Goal: Task Accomplishment & Management: Use online tool/utility

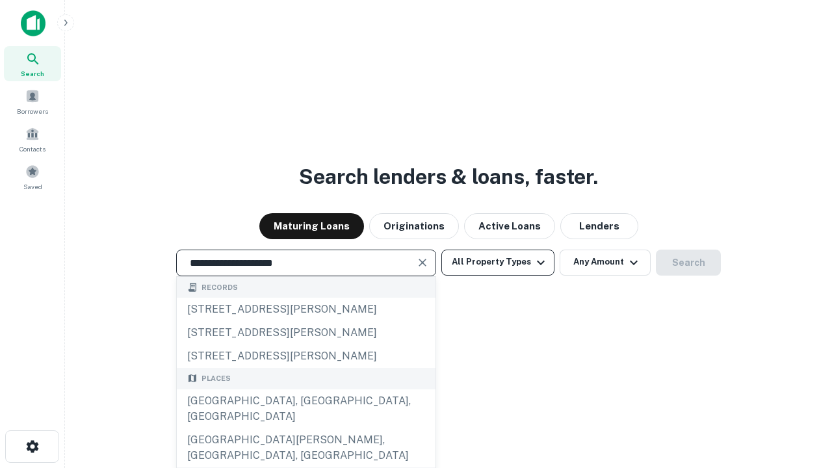
type input "**********"
click at [498, 262] on button "All Property Types" at bounding box center [497, 263] width 113 height 26
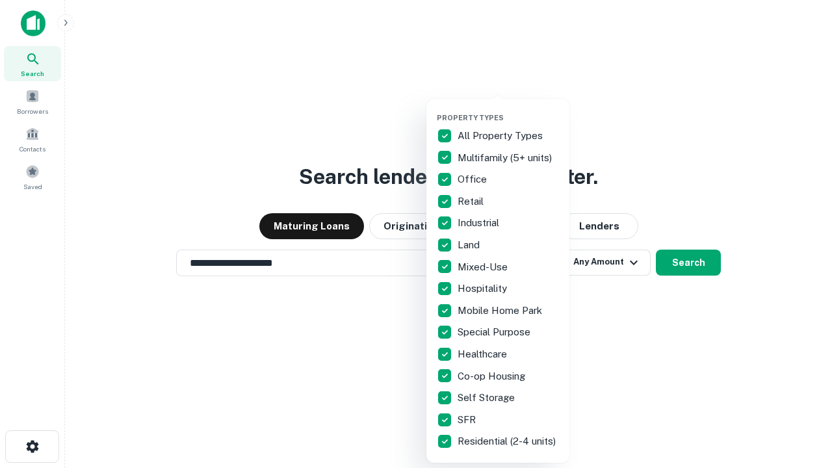
click at [508, 109] on button "button" at bounding box center [508, 109] width 143 height 1
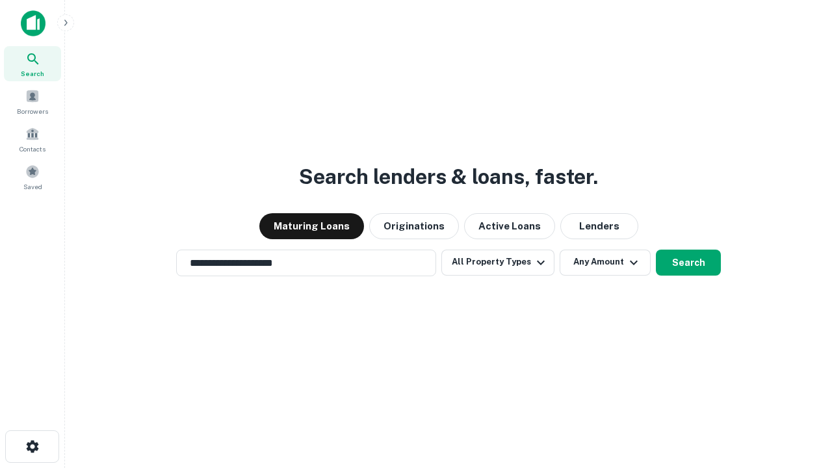
scroll to position [20, 0]
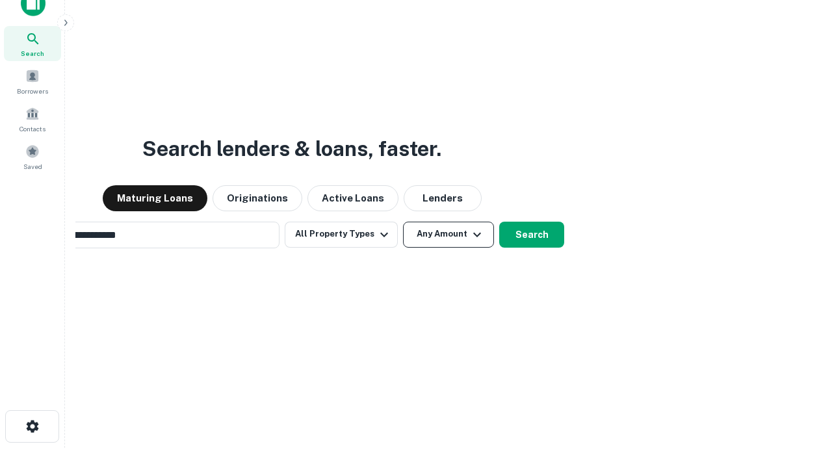
click at [403, 222] on button "Any Amount" at bounding box center [448, 235] width 91 height 26
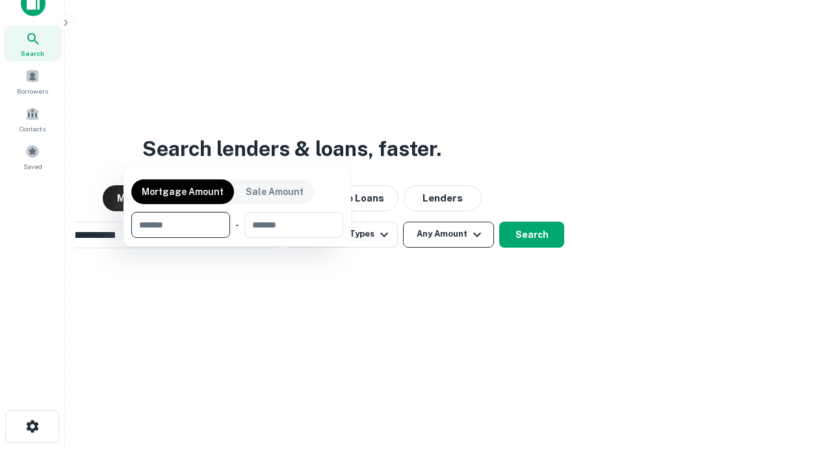
scroll to position [94, 368]
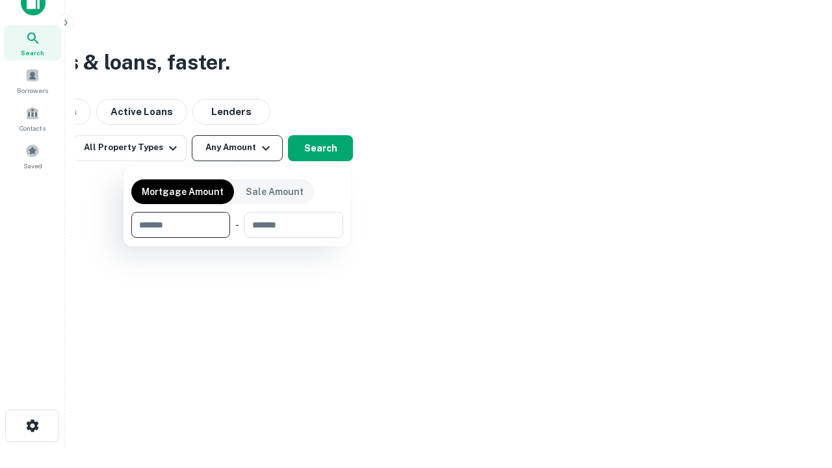
type input "*******"
click at [237, 238] on button "button" at bounding box center [237, 238] width 212 height 1
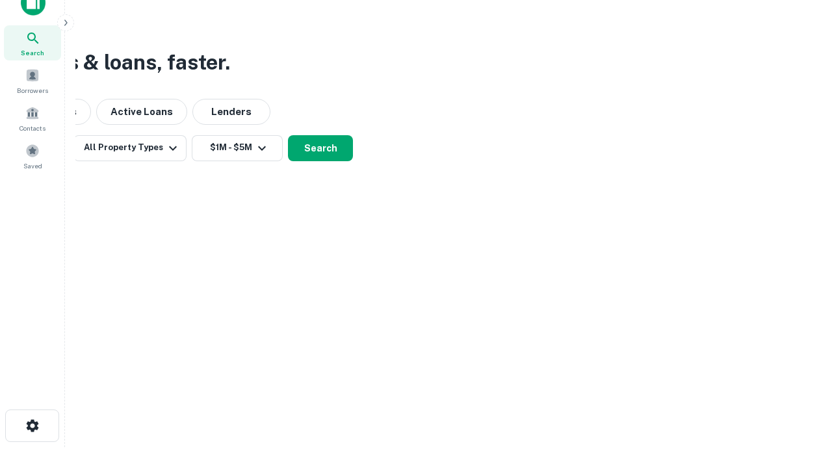
scroll to position [20, 0]
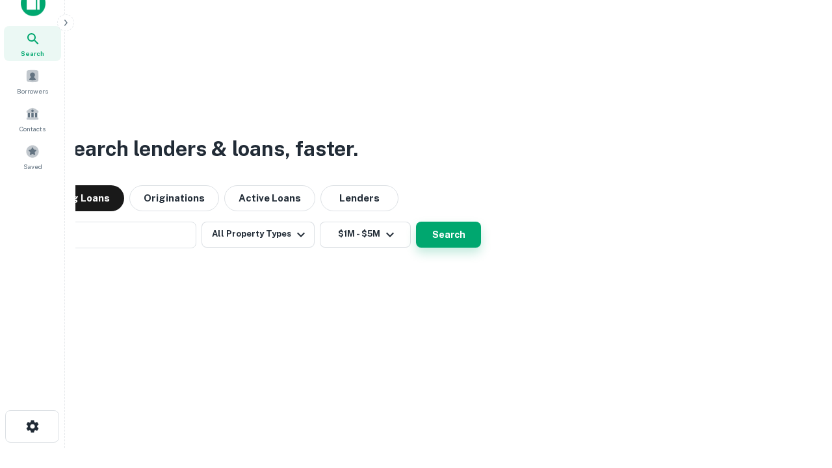
click at [416, 222] on button "Search" at bounding box center [448, 235] width 65 height 26
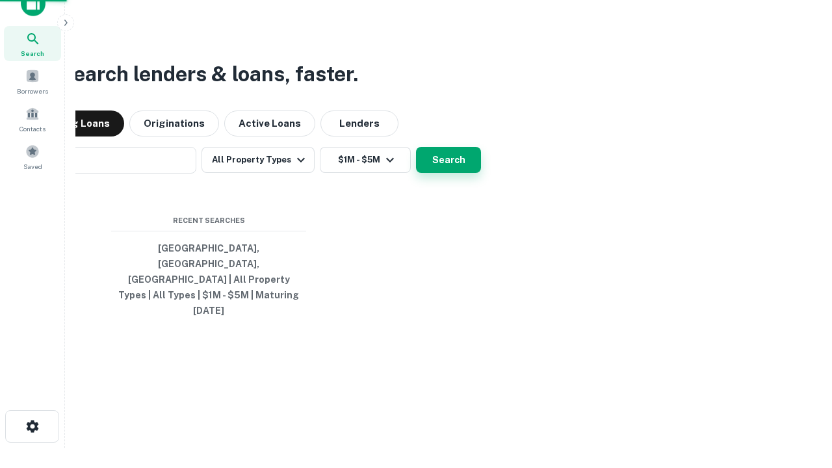
scroll to position [21, 0]
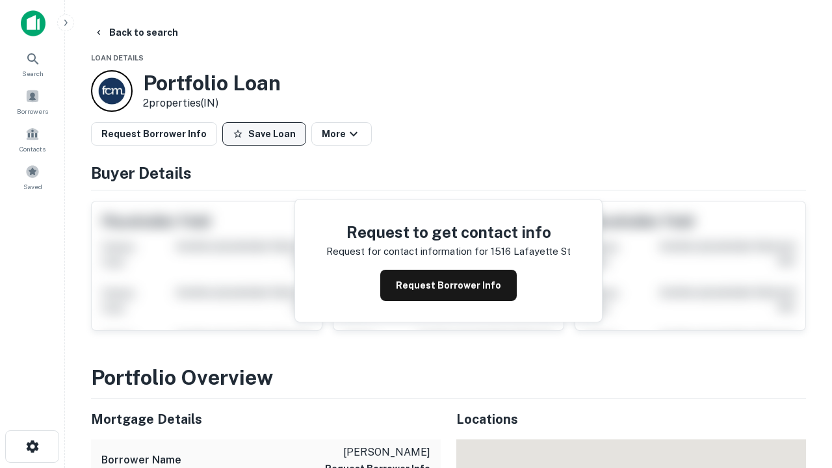
click at [264, 134] on button "Save Loan" at bounding box center [264, 133] width 84 height 23
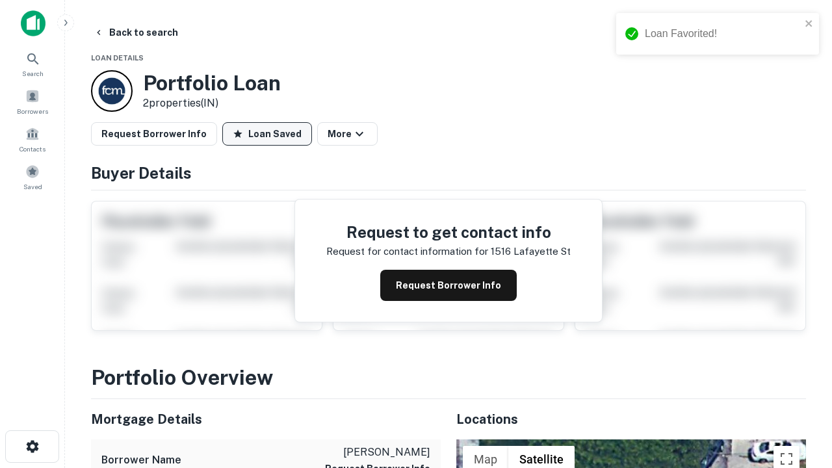
click at [267, 134] on button "Loan Saved" at bounding box center [267, 133] width 90 height 23
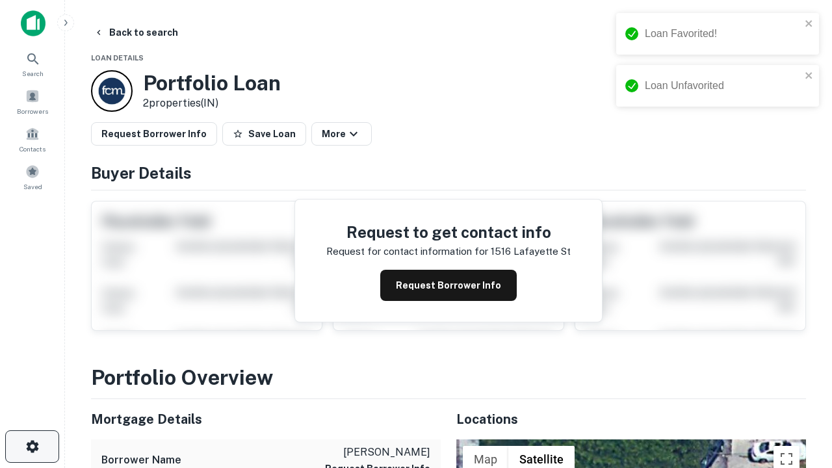
click at [32, 446] on icon "button" at bounding box center [33, 447] width 16 height 16
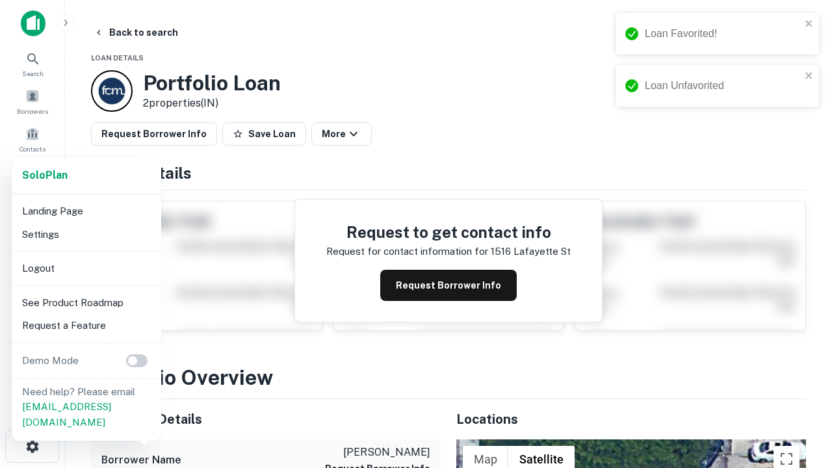
click at [86, 268] on li "Logout" at bounding box center [86, 268] width 139 height 23
